Goal: Check status: Check status

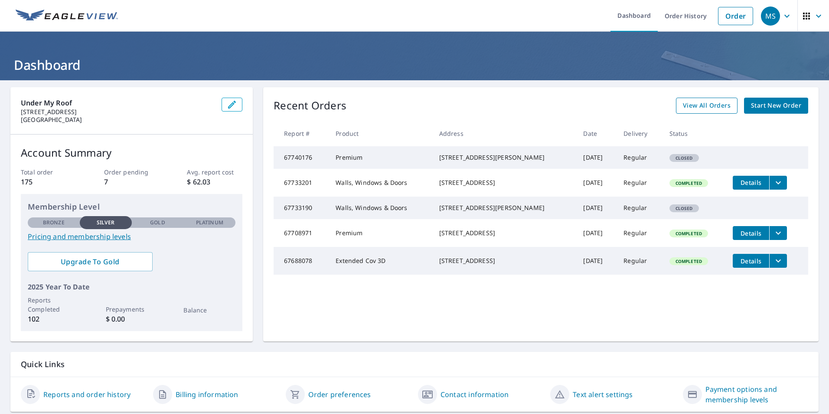
click at [704, 110] on span "View All Orders" at bounding box center [707, 105] width 48 height 11
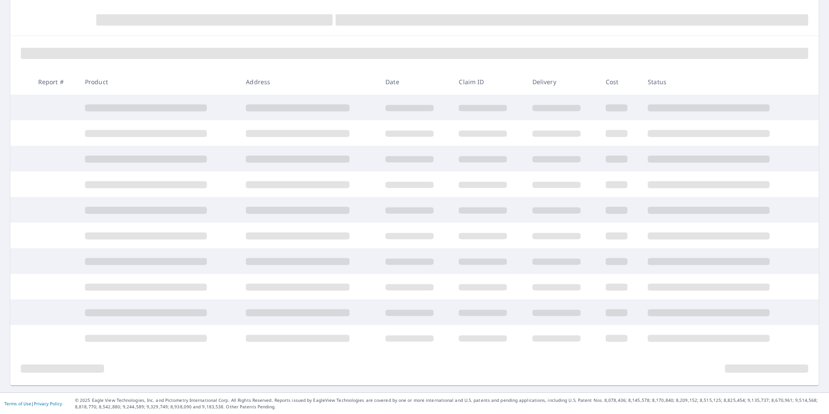
scroll to position [88, 0]
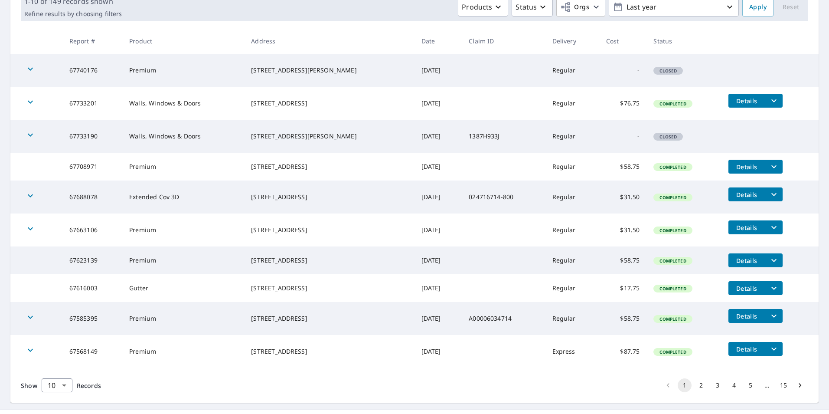
scroll to position [166, 0]
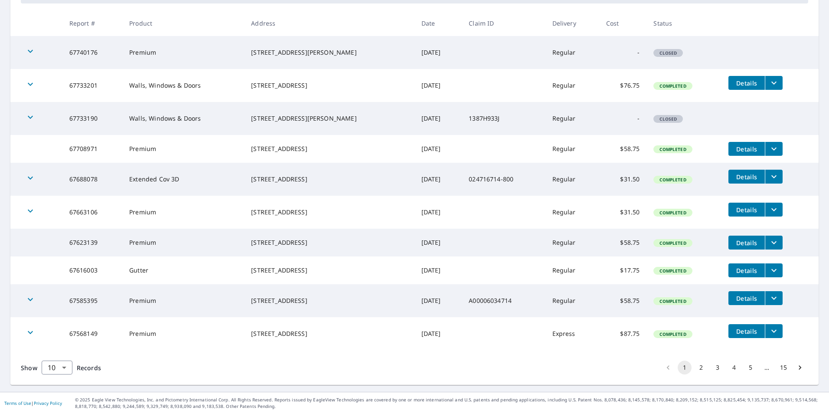
drag, startPoint x: 643, startPoint y: 330, endPoint x: 623, endPoint y: 335, distance: 21.0
click at [632, 336] on tr "67568149 Premium 921 West Sparrow Court Palatine, IL 60067 Sep 23, 2025 Express…" at bounding box center [414, 333] width 808 height 33
drag, startPoint x: 619, startPoint y: 335, endPoint x: 634, endPoint y: 332, distance: 15.0
click at [634, 332] on td "$87.75" at bounding box center [623, 333] width 48 height 33
copy td "87.75"
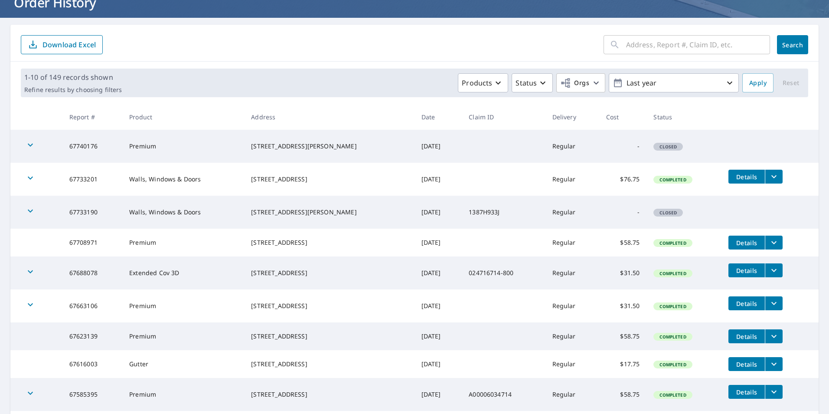
scroll to position [166, 0]
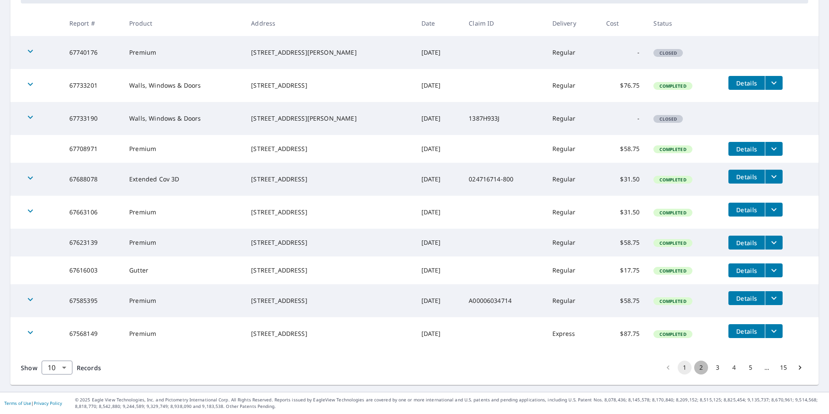
click at [694, 371] on button "2" at bounding box center [701, 367] width 14 height 14
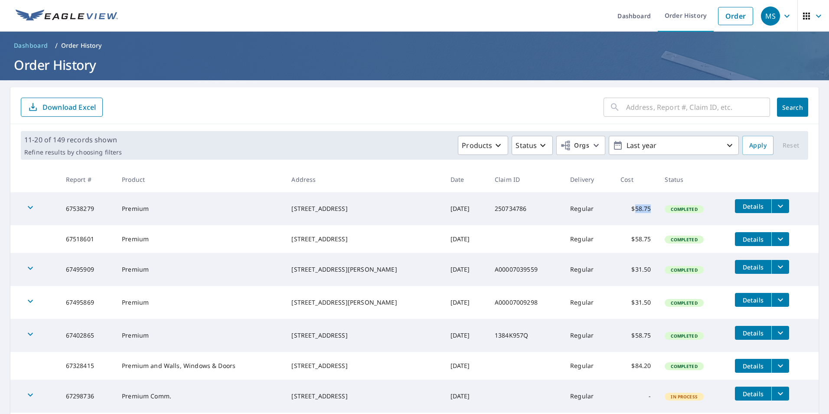
drag, startPoint x: 649, startPoint y: 209, endPoint x: 631, endPoint y: 215, distance: 19.3
click at [631, 215] on td "$58.75" at bounding box center [635, 208] width 44 height 33
copy td "58.75"
drag, startPoint x: 649, startPoint y: 239, endPoint x: 631, endPoint y: 245, distance: 19.3
click at [631, 245] on td "$58.75" at bounding box center [635, 239] width 44 height 28
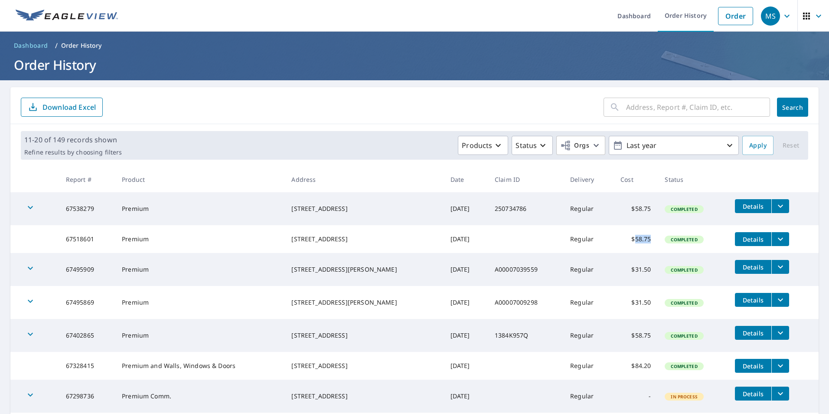
copy td "58.75"
drag, startPoint x: 648, startPoint y: 271, endPoint x: 630, endPoint y: 272, distance: 17.8
click at [630, 272] on td "$31.50" at bounding box center [635, 269] width 44 height 33
copy td "31.50"
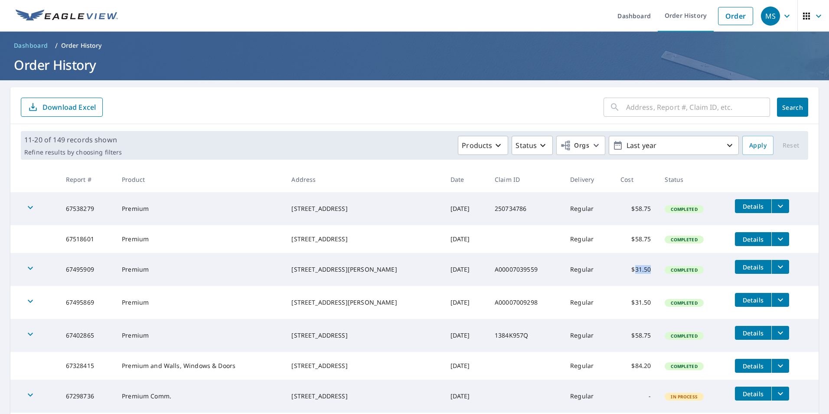
copy td "31.50"
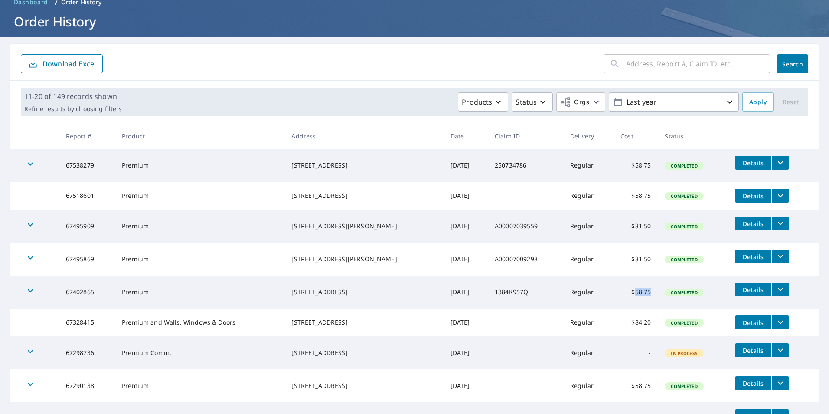
drag, startPoint x: 648, startPoint y: 297, endPoint x: 631, endPoint y: 303, distance: 18.5
click at [631, 303] on td "$58.75" at bounding box center [635, 291] width 44 height 33
copy td "58.75"
drag, startPoint x: 648, startPoint y: 324, endPoint x: 632, endPoint y: 332, distance: 18.4
click at [632, 332] on td "$84.20" at bounding box center [635, 322] width 44 height 28
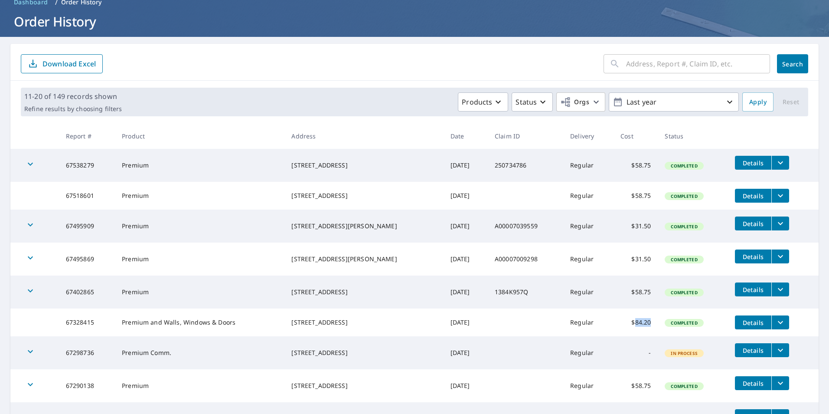
copy td "84.20"
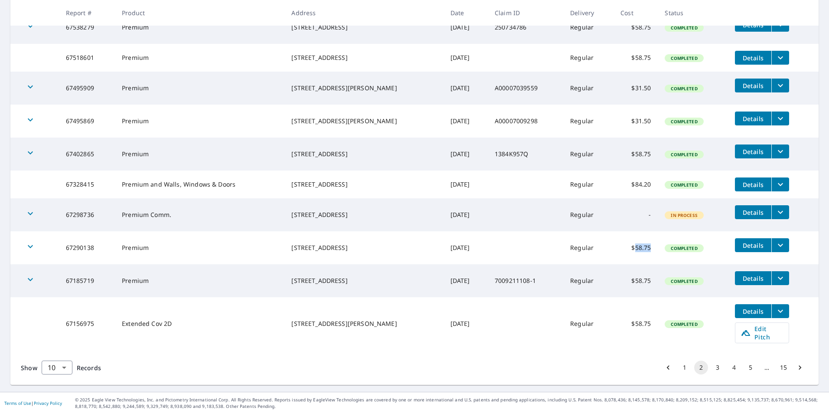
drag, startPoint x: 647, startPoint y: 252, endPoint x: 629, endPoint y: 257, distance: 18.5
click at [629, 257] on td "$58.75" at bounding box center [635, 247] width 44 height 33
copy td "58.75"
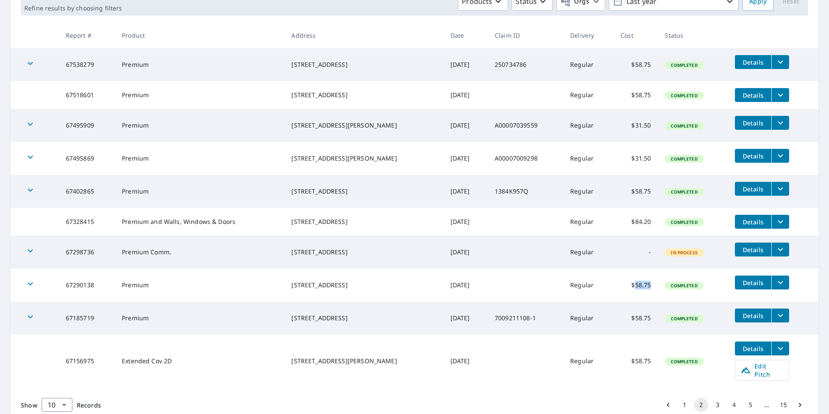
scroll to position [0, 0]
